Goal: Navigation & Orientation: Find specific page/section

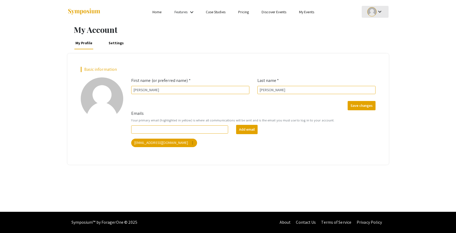
click at [373, 11] on div at bounding box center [371, 11] width 9 height 9
click at [379, 26] on button "My Account" at bounding box center [378, 26] width 33 height 13
click at [111, 44] on link "Settings" at bounding box center [116, 43] width 18 height 13
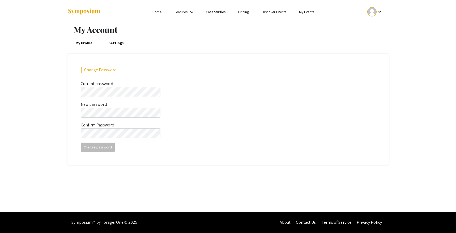
click at [83, 44] on link "My Profile" at bounding box center [84, 43] width 20 height 13
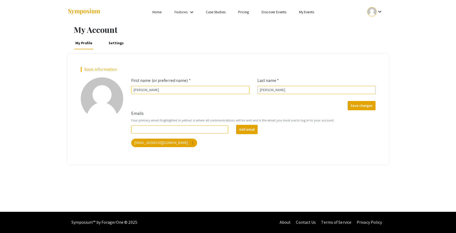
click at [155, 14] on link "Home" at bounding box center [156, 12] width 9 height 5
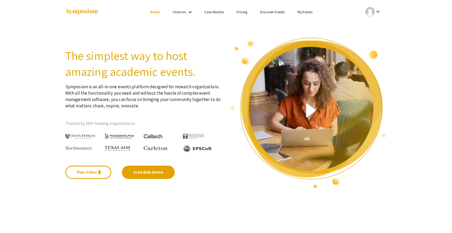
click at [181, 12] on link "Features" at bounding box center [179, 12] width 13 height 5
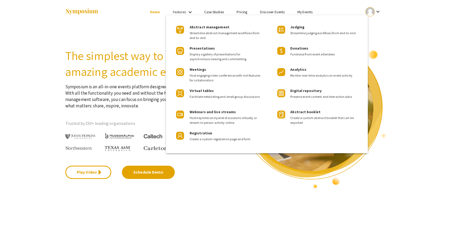
click at [309, 15] on div at bounding box center [226, 116] width 452 height 233
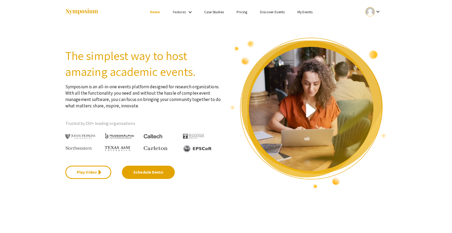
click at [308, 13] on link "My Events" at bounding box center [304, 12] width 15 height 5
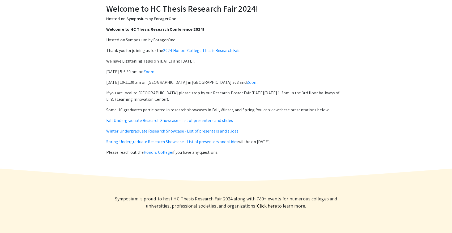
scroll to position [209, 0]
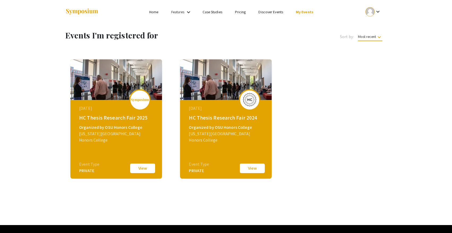
click at [142, 171] on button "View" at bounding box center [142, 168] width 27 height 11
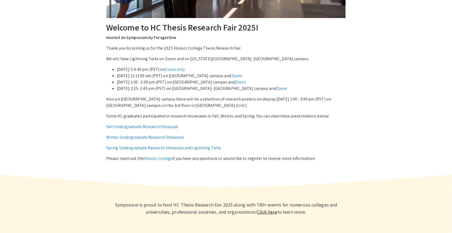
scroll to position [197, 0]
